Goal: Find contact information: Find contact information

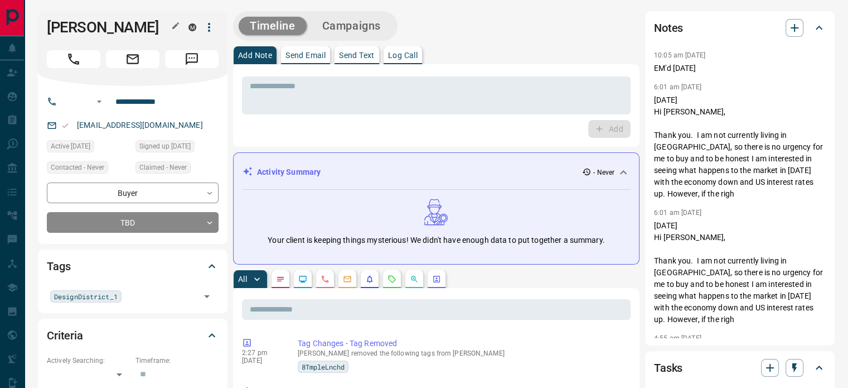
click at [171, 22] on icon "button" at bounding box center [175, 25] width 9 height 9
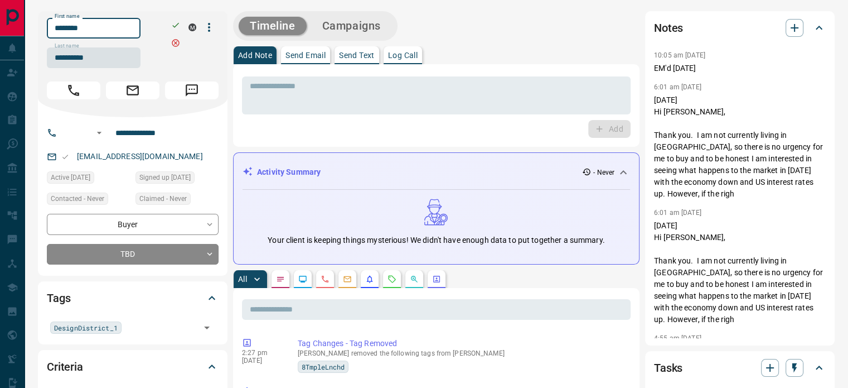
click at [120, 24] on input "********" at bounding box center [94, 28] width 94 height 21
click at [97, 59] on input "**********" at bounding box center [94, 57] width 94 height 21
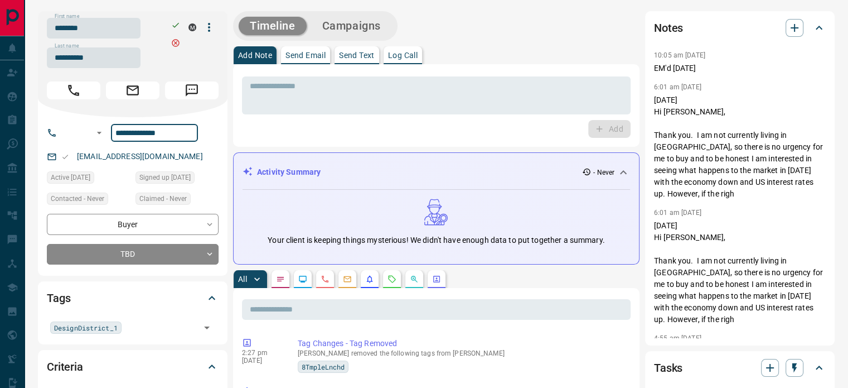
click at [147, 131] on input "**********" at bounding box center [154, 133] width 87 height 18
click at [206, 161] on p "[EMAIL_ADDRESS][DOMAIN_NAME]" at bounding box center [140, 156] width 133 height 18
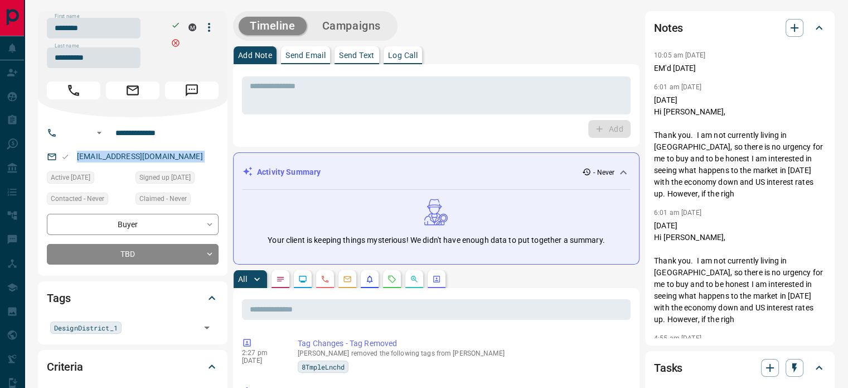
click at [206, 161] on p "[EMAIL_ADDRESS][DOMAIN_NAME]" at bounding box center [140, 156] width 133 height 18
copy link "[EMAIL_ADDRESS][DOMAIN_NAME]"
click at [694, 113] on p "[DATE] Hi [PERSON_NAME], Thank you. I am not currently living in [GEOGRAPHIC_DA…" at bounding box center [740, 146] width 172 height 105
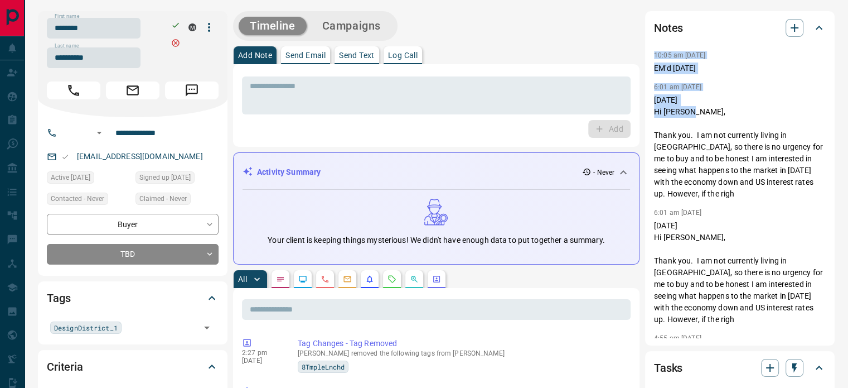
copy div "10:05 am [DATE] EM'd [DATE] 6:01 am Jan 4 [DATE]/16 Hi [PERSON_NAME],"
drag, startPoint x: 694, startPoint y: 113, endPoint x: 644, endPoint y: 49, distance: 82.2
click at [698, 176] on p "[DATE] Hi [PERSON_NAME], Thank you. I am not currently living in [GEOGRAPHIC_DA…" at bounding box center [740, 146] width 172 height 105
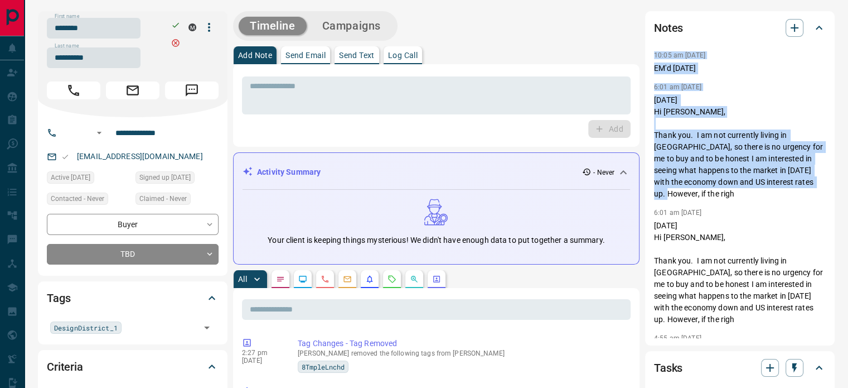
copy div "10:05 am [DATE] EM'd [DATE] 6:01 am Jan 4 [DATE]/16 Hi [PERSON_NAME], Thank you…"
drag, startPoint x: 732, startPoint y: 194, endPoint x: 651, endPoint y: 58, distance: 157.8
click at [651, 58] on div "Notes 10:05 am [DATE] EM'd [DATE] 6:01 am Jan 4 [DATE]/16 Hi [PERSON_NAME], Tha…" at bounding box center [740, 178] width 190 height 334
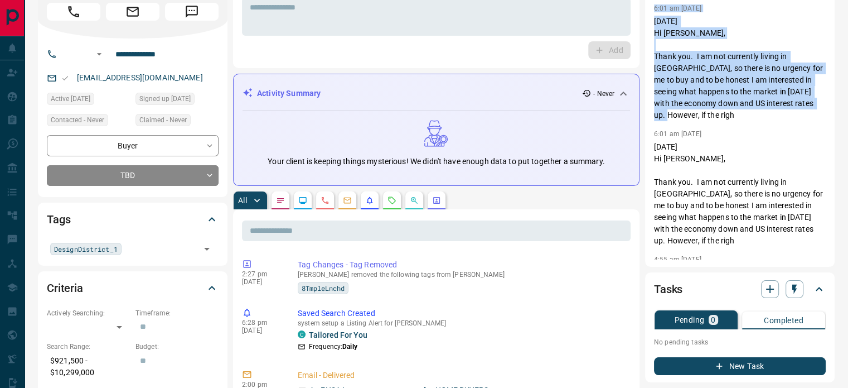
scroll to position [112, 0]
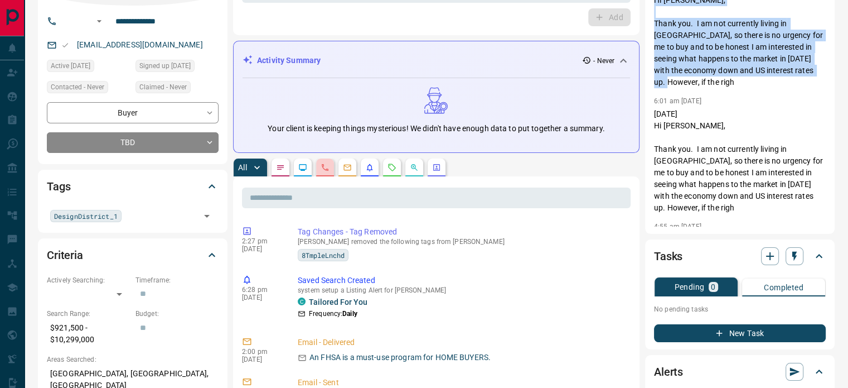
click at [330, 168] on button "button" at bounding box center [325, 167] width 18 height 18
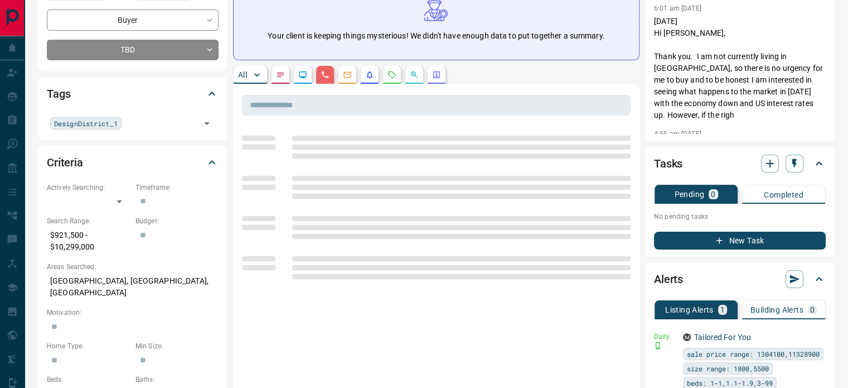
scroll to position [223, 0]
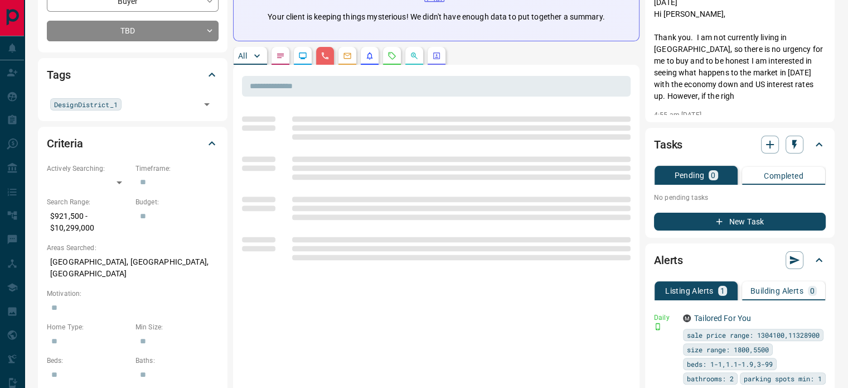
click at [113, 268] on p "[GEOGRAPHIC_DATA], [GEOGRAPHIC_DATA], [GEOGRAPHIC_DATA]" at bounding box center [133, 268] width 172 height 30
click at [113, 267] on p "[GEOGRAPHIC_DATA], [GEOGRAPHIC_DATA], [GEOGRAPHIC_DATA]" at bounding box center [133, 268] width 172 height 30
copy p "[GEOGRAPHIC_DATA], [GEOGRAPHIC_DATA], [GEOGRAPHIC_DATA]"
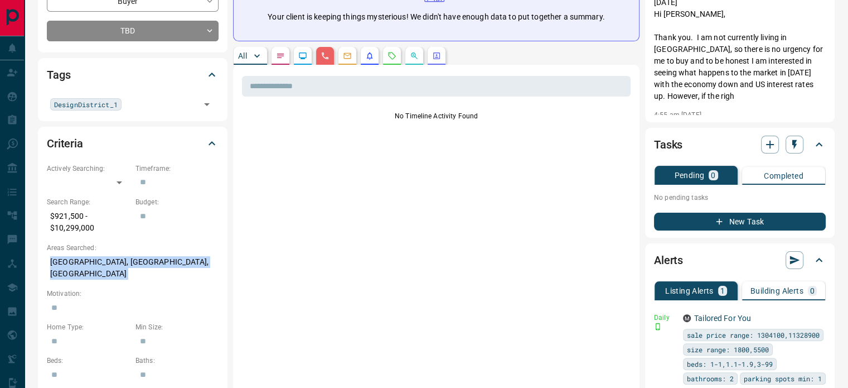
scroll to position [0, 0]
